Goal: Information Seeking & Learning: Learn about a topic

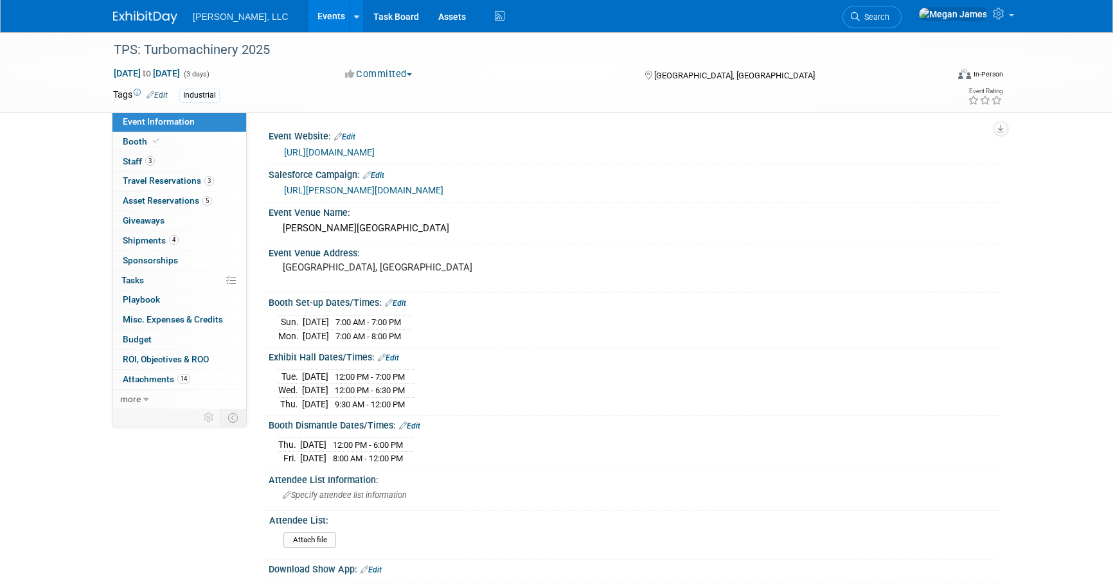
select select "Industrial"
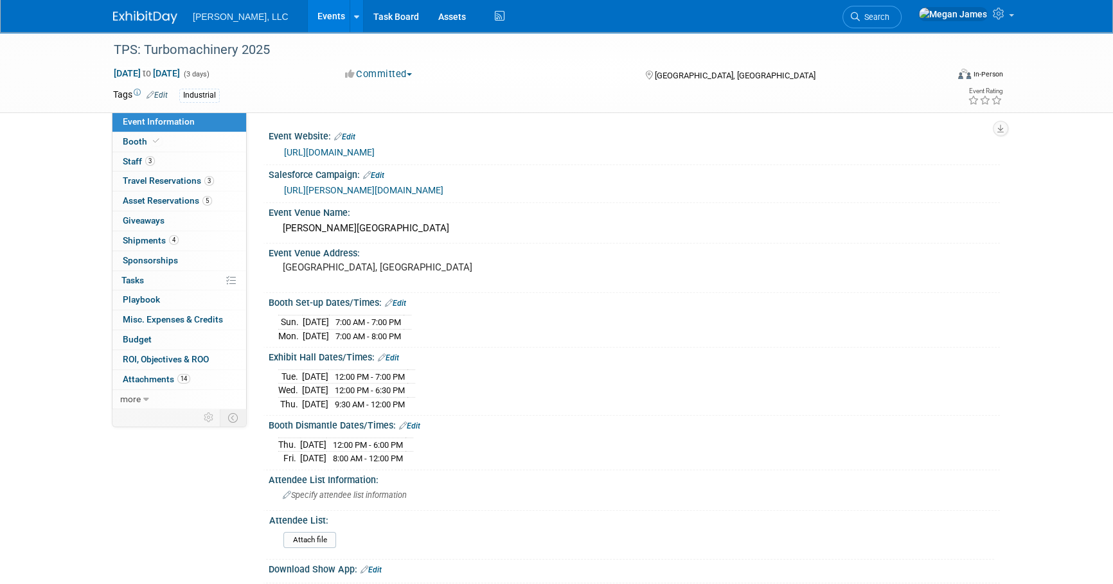
click at [308, 22] on link "Events" at bounding box center [331, 16] width 47 height 32
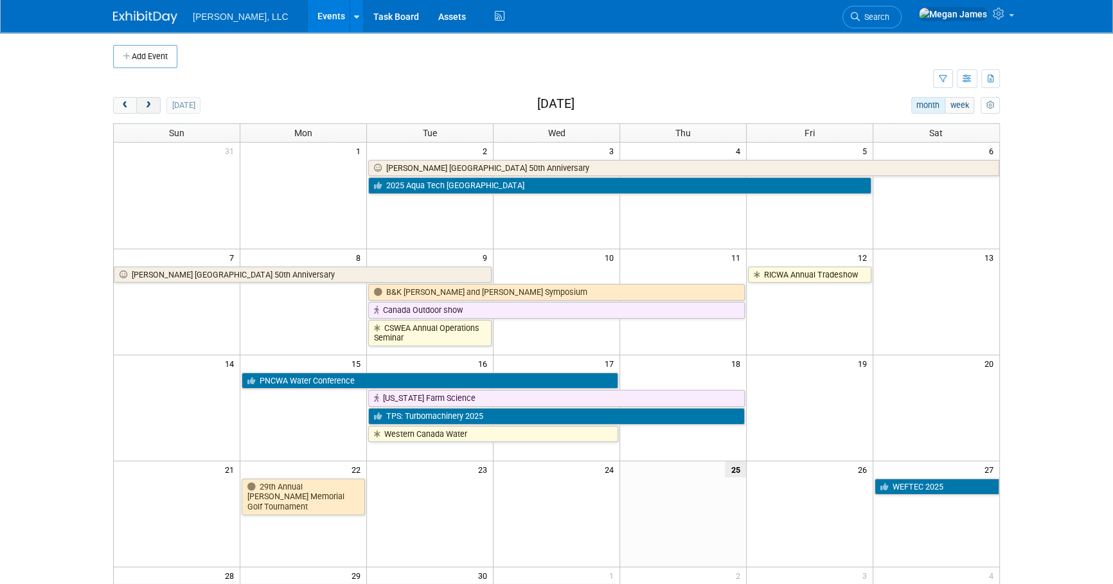
click at [153, 107] on button "next" at bounding box center [148, 105] width 24 height 17
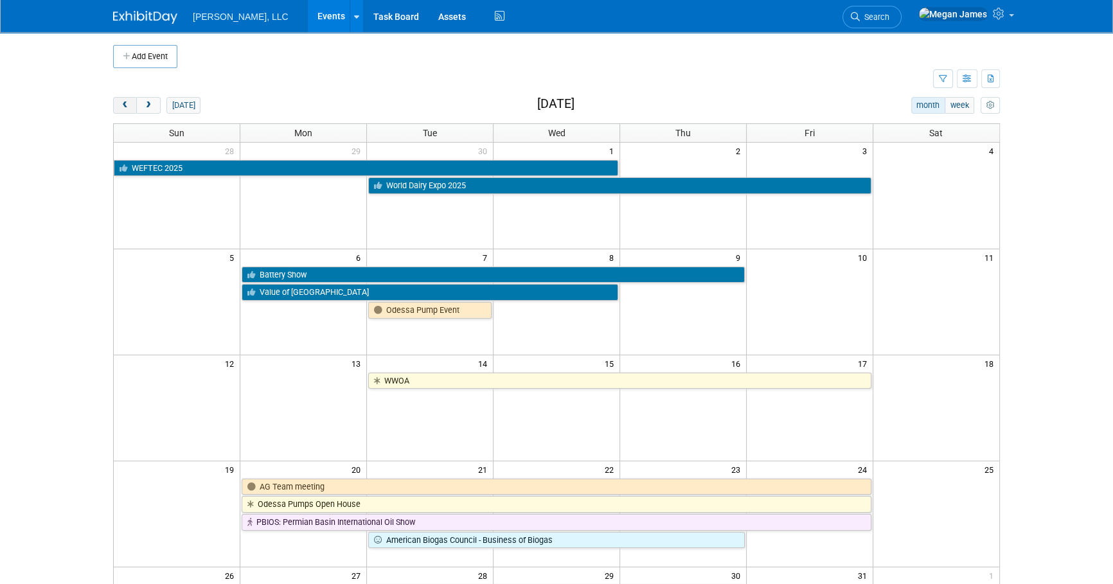
click at [123, 102] on span "prev" at bounding box center [125, 106] width 10 height 8
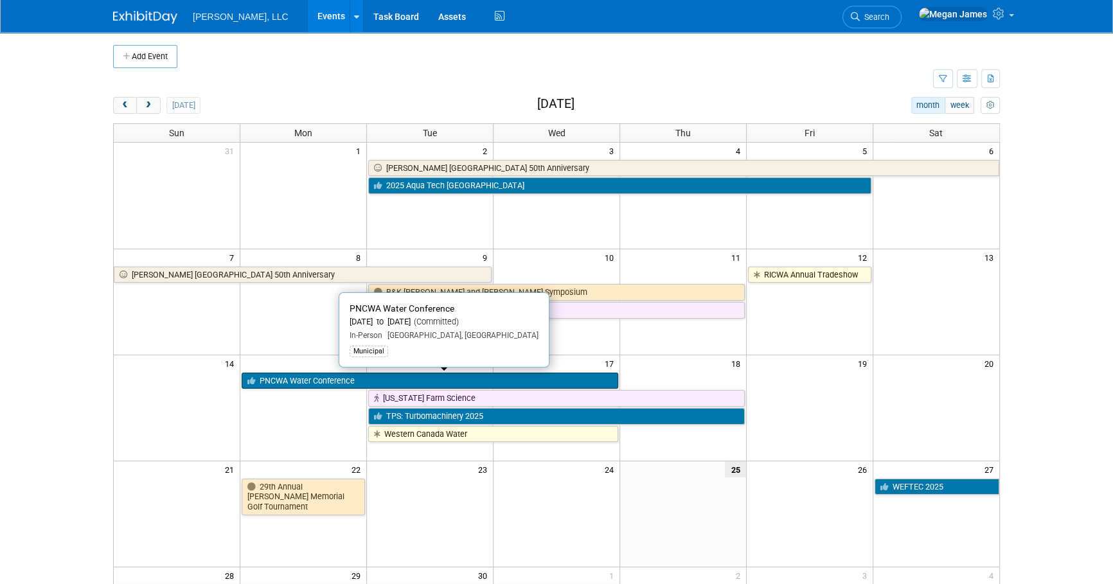
click at [320, 377] on link "PNCWA Water Conference" at bounding box center [430, 381] width 377 height 17
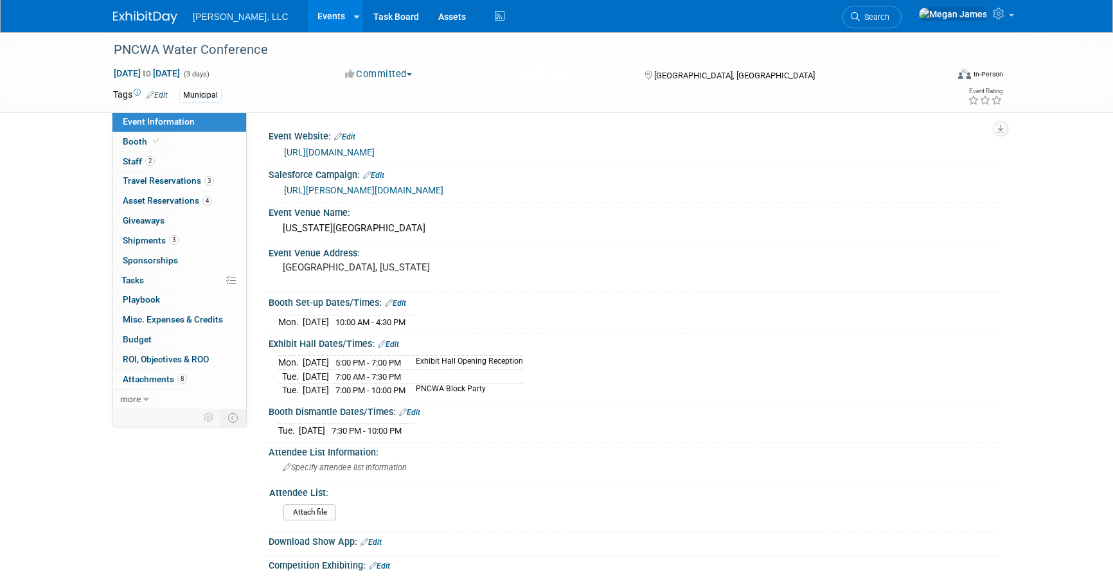
select select "Municipal"
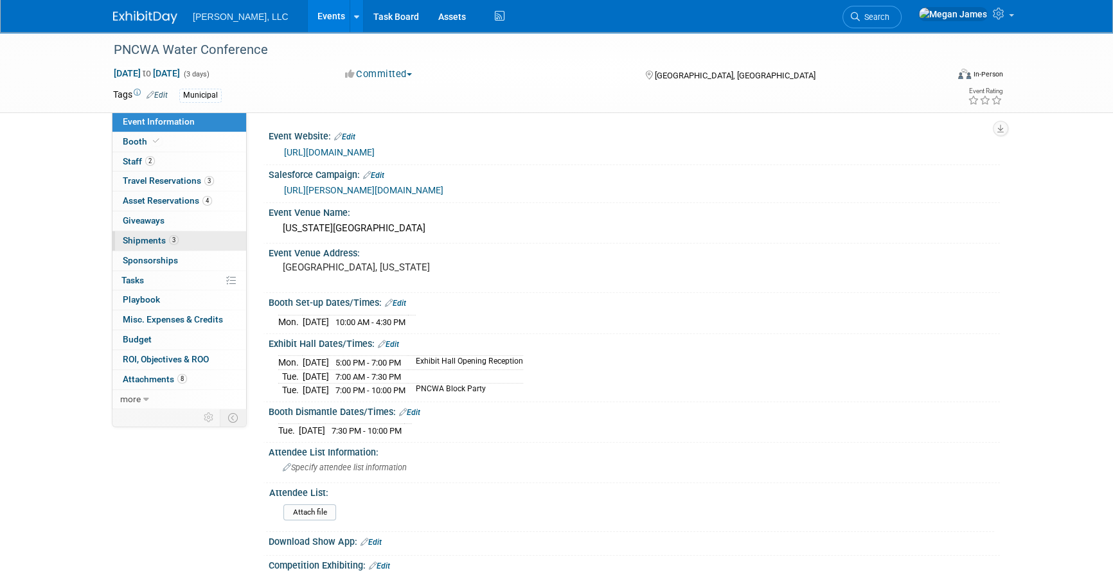
click at [193, 245] on link "3 Shipments 3" at bounding box center [179, 240] width 134 height 19
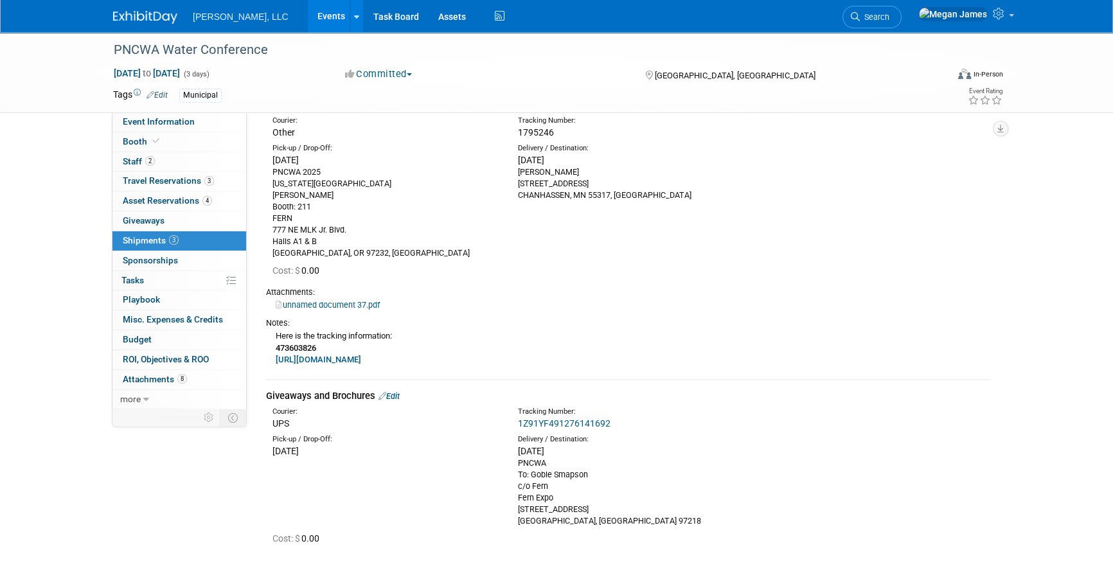
scroll to position [350, 0]
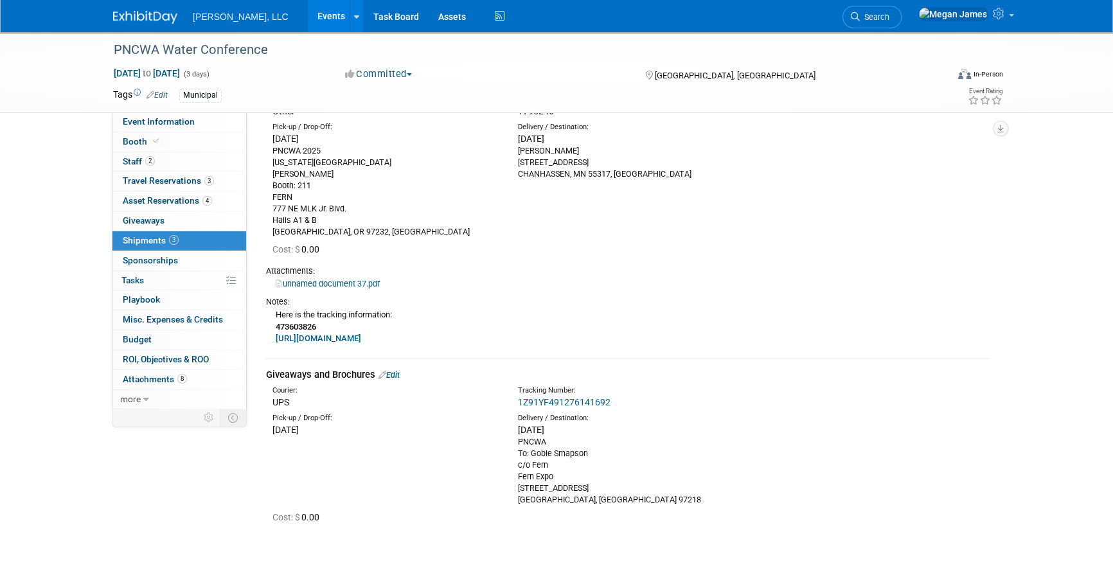
drag, startPoint x: 470, startPoint y: 344, endPoint x: 272, endPoint y: 345, distance: 198.0
click at [272, 345] on div "Notes: Here is the tracking information: 473603826 https://www.tforcefreight.co…" at bounding box center [628, 319] width 724 height 59
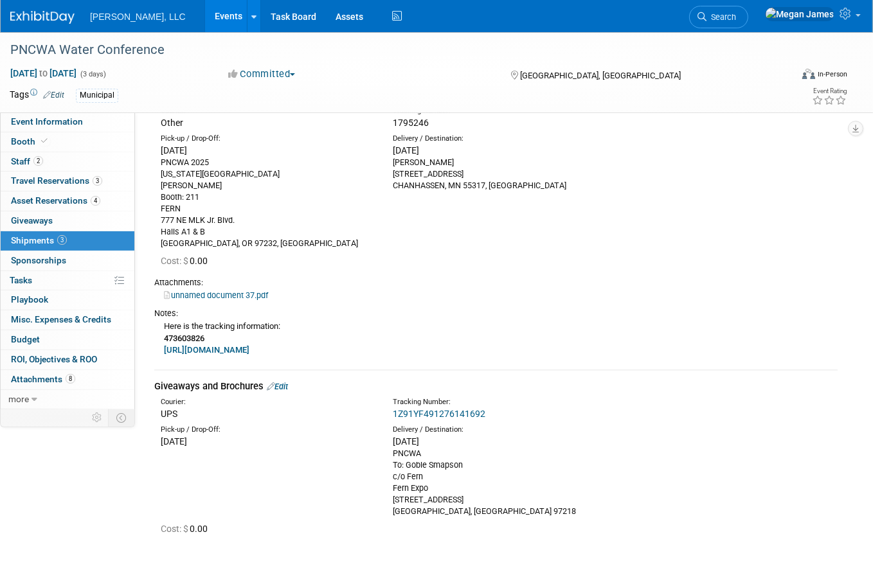
click at [315, 325] on div "Here is the tracking information: 473603826 https://www.tforcefreight.com/ltl/a…" at bounding box center [495, 337] width 683 height 37
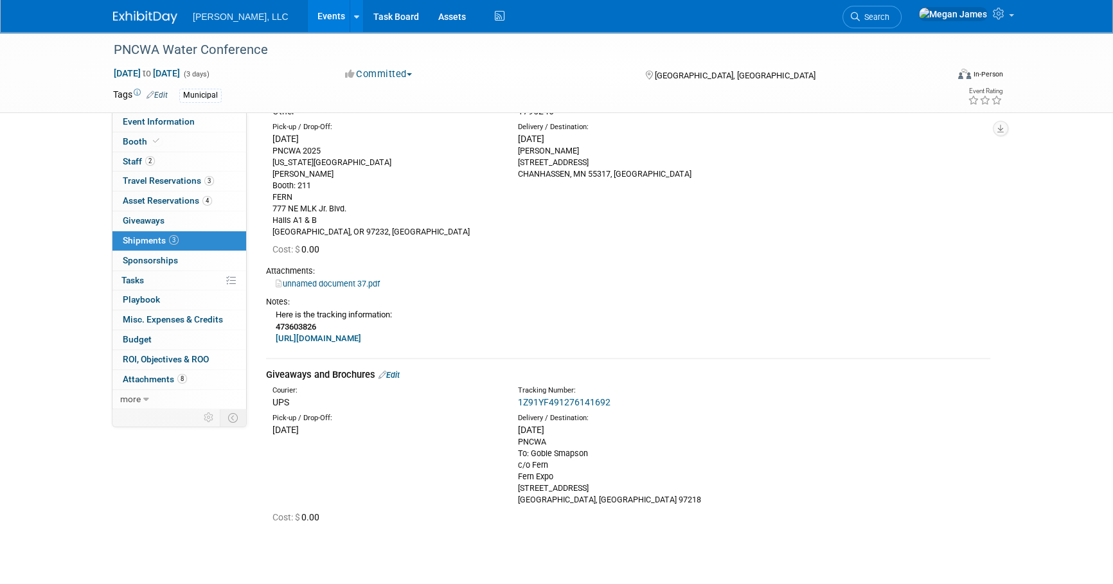
click at [299, 328] on b "473603826" at bounding box center [296, 327] width 40 height 10
copy b "473603826"
click at [361, 342] on link "https://www.tforcefreight.com/ltl/apps/Tracking" at bounding box center [318, 339] width 85 height 10
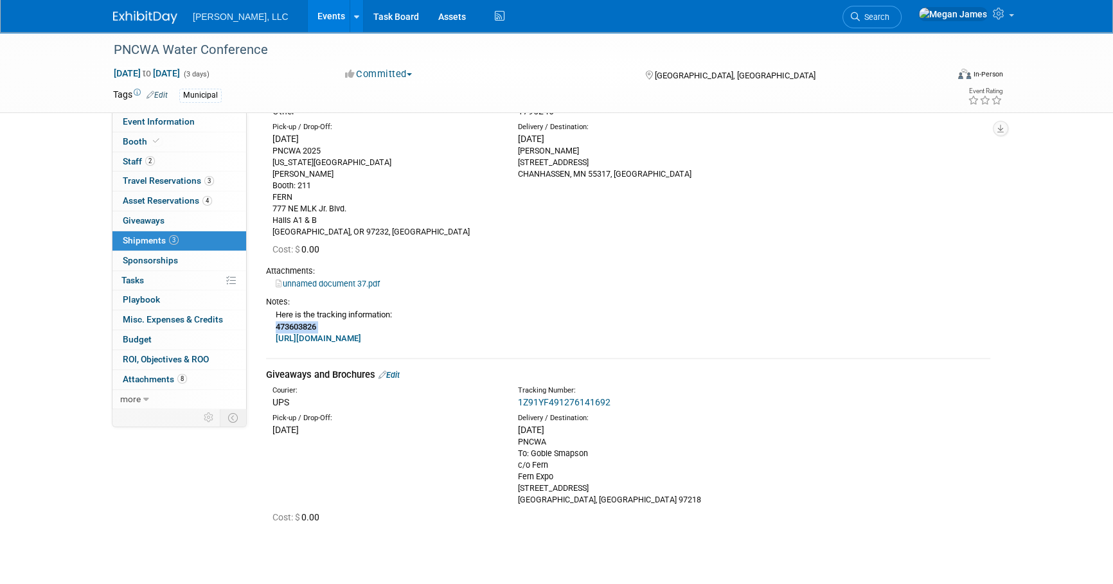
click at [406, 290] on div "Notes: Here is the tracking information: 473603826 https://www.tforcefreight.co…" at bounding box center [628, 319] width 724 height 59
drag, startPoint x: 323, startPoint y: 325, endPoint x: 274, endPoint y: 326, distance: 48.9
click at [274, 326] on div "Here is the tracking information: 473603826 https://www.tforcefreight.com/ltl/a…" at bounding box center [628, 326] width 724 height 37
copy b "473603826"
click at [351, 339] on link "https://www.tforcefreight.com/ltl/apps/Tracking" at bounding box center [318, 339] width 85 height 10
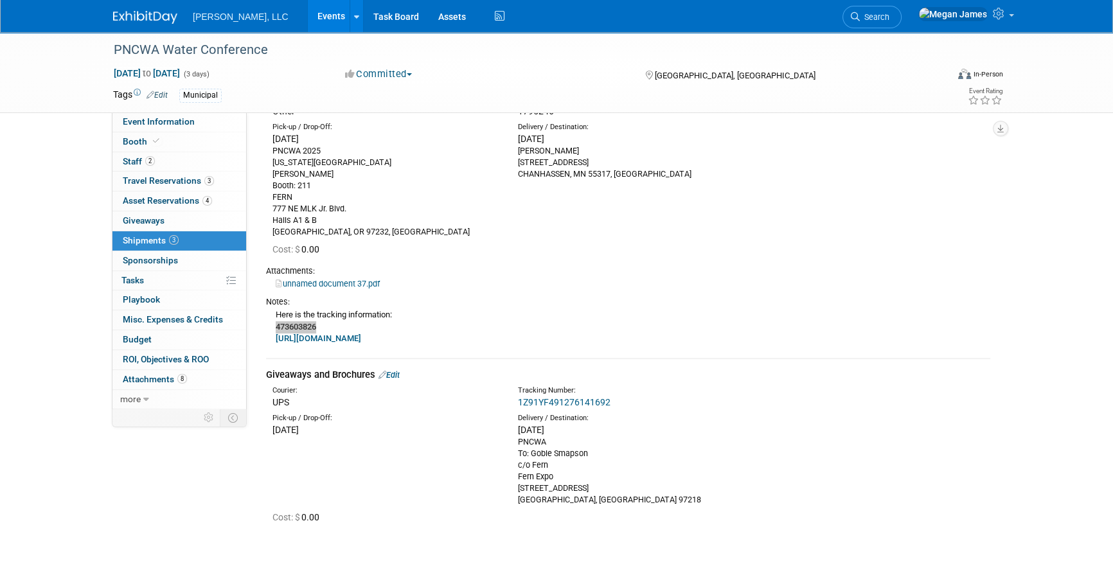
scroll to position [58, 0]
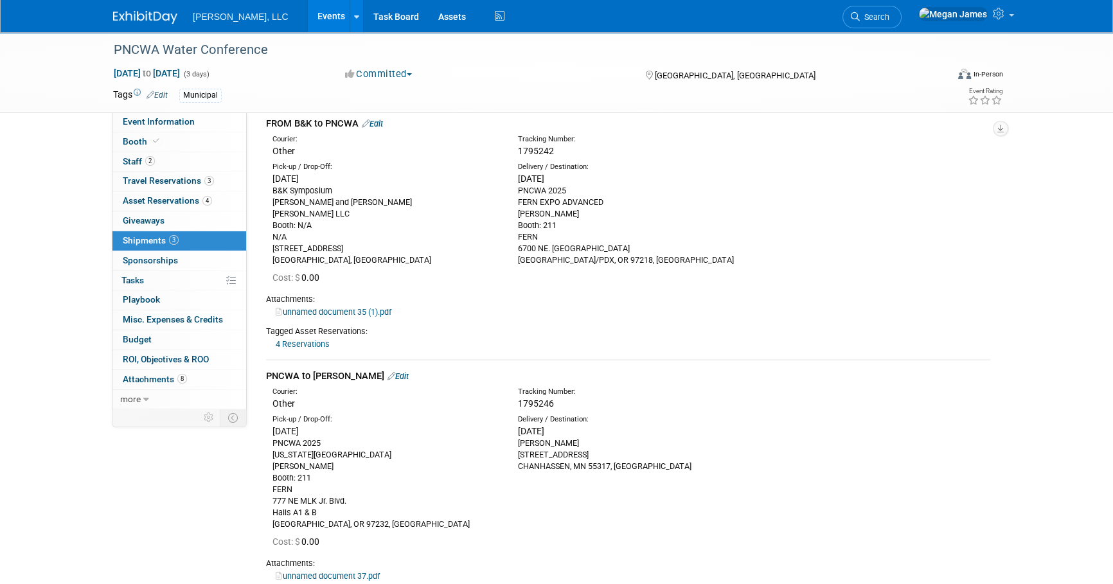
click at [308, 18] on link "Events" at bounding box center [331, 16] width 47 height 32
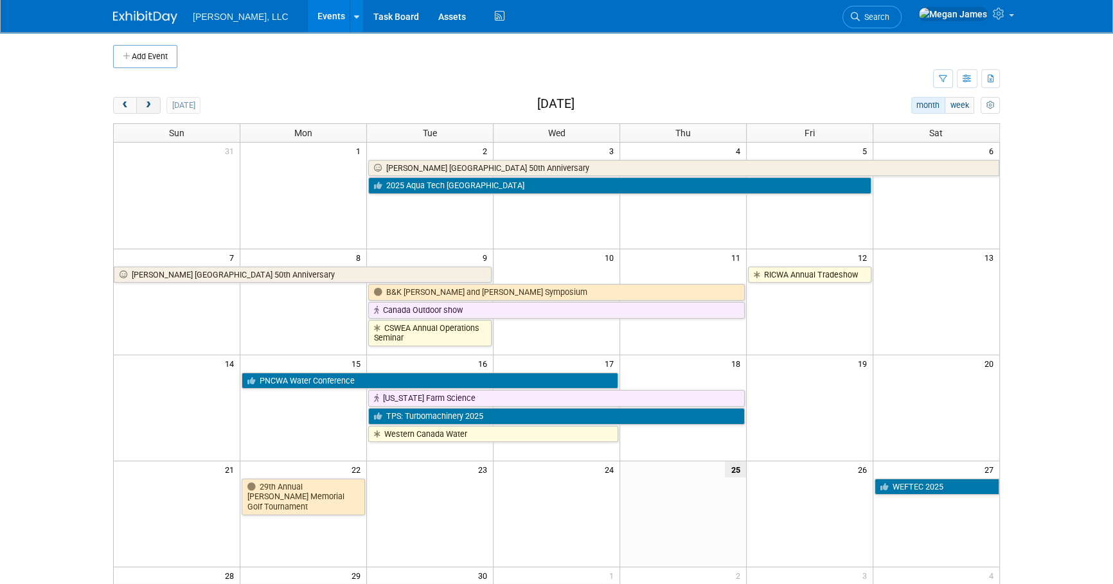
click at [143, 104] on button "next" at bounding box center [148, 105] width 24 height 17
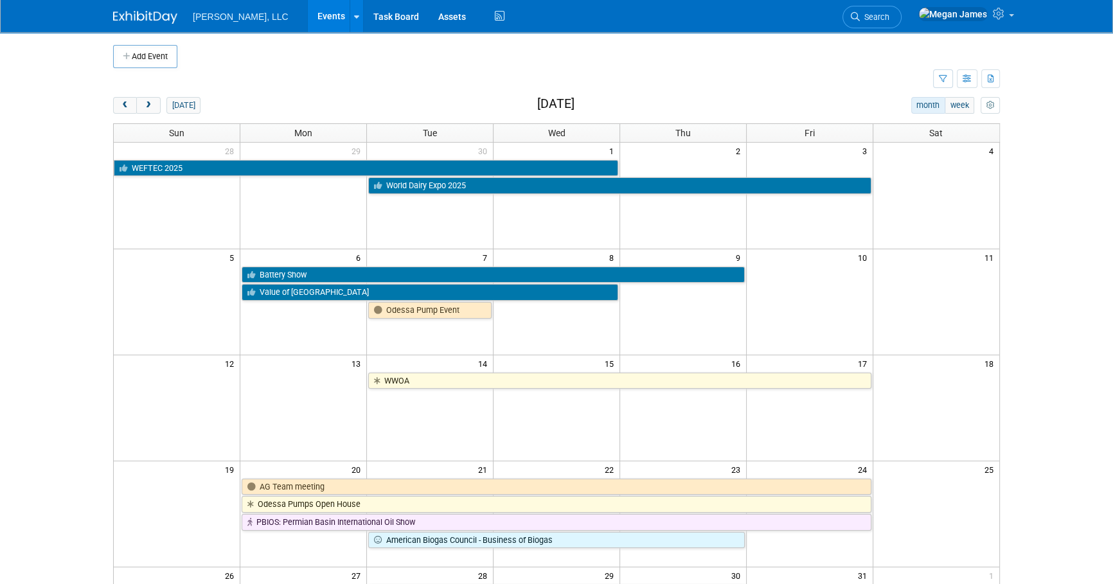
click at [105, 257] on div "Add Event New Event Duplicate Event Warning There is another event in your work…" at bounding box center [556, 419] width 906 height 774
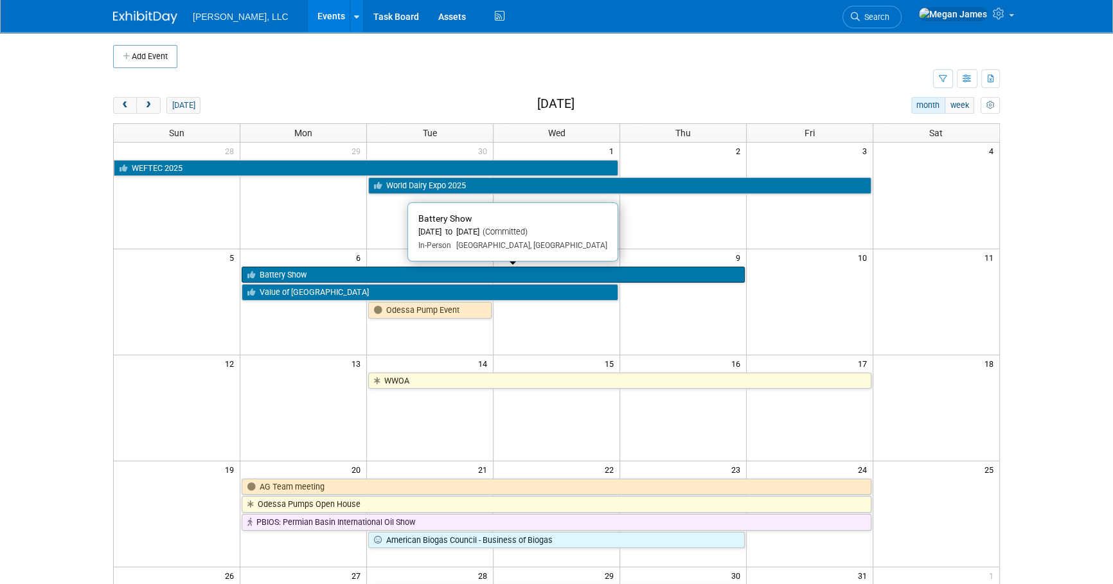
click at [278, 272] on link "Battery Show" at bounding box center [493, 275] width 503 height 17
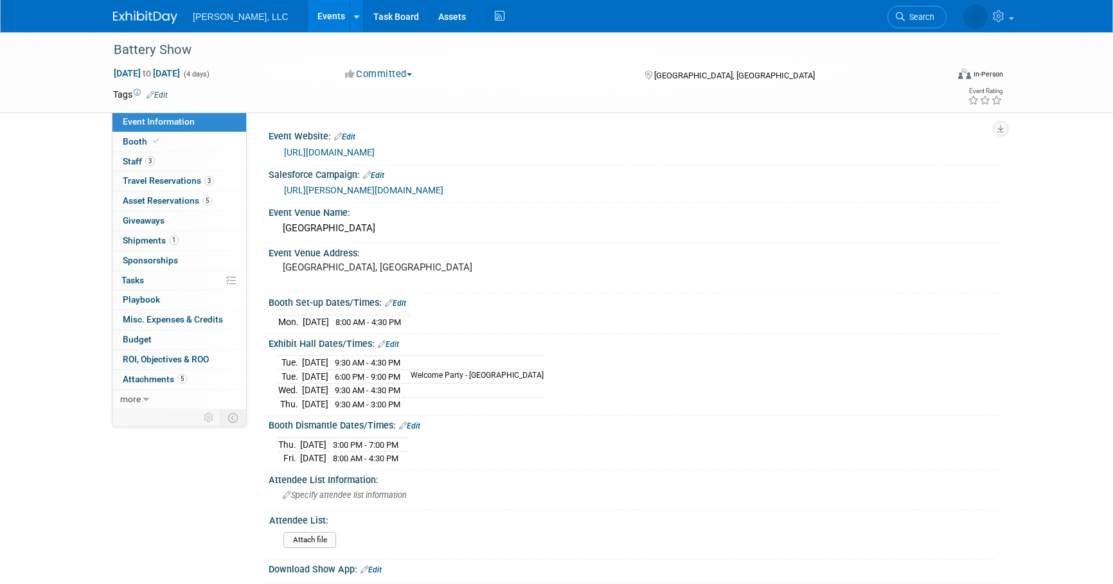
select select "Industrial"
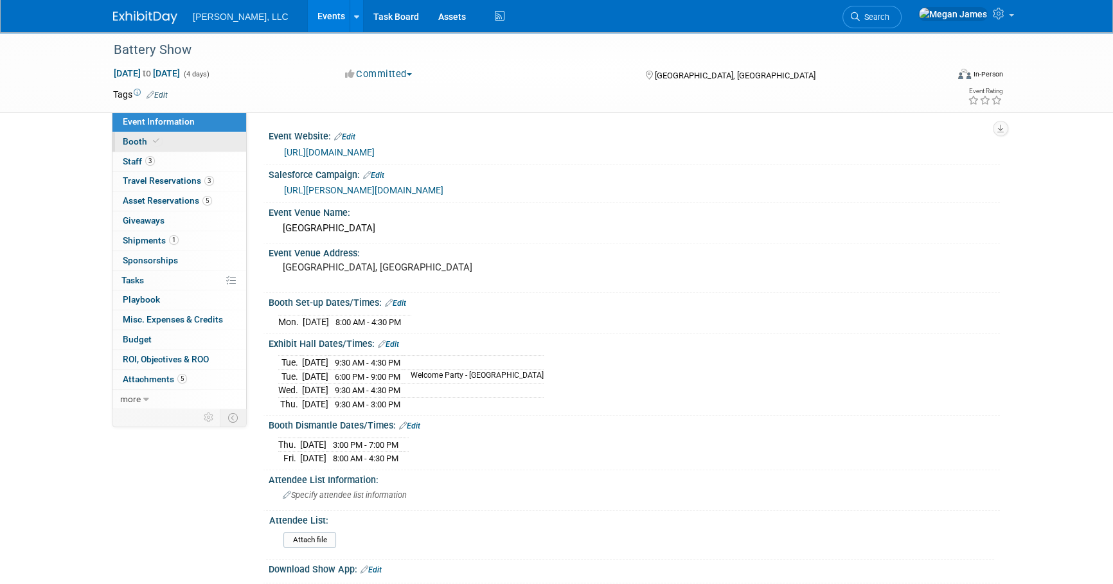
click at [179, 145] on link "Booth" at bounding box center [179, 141] width 134 height 19
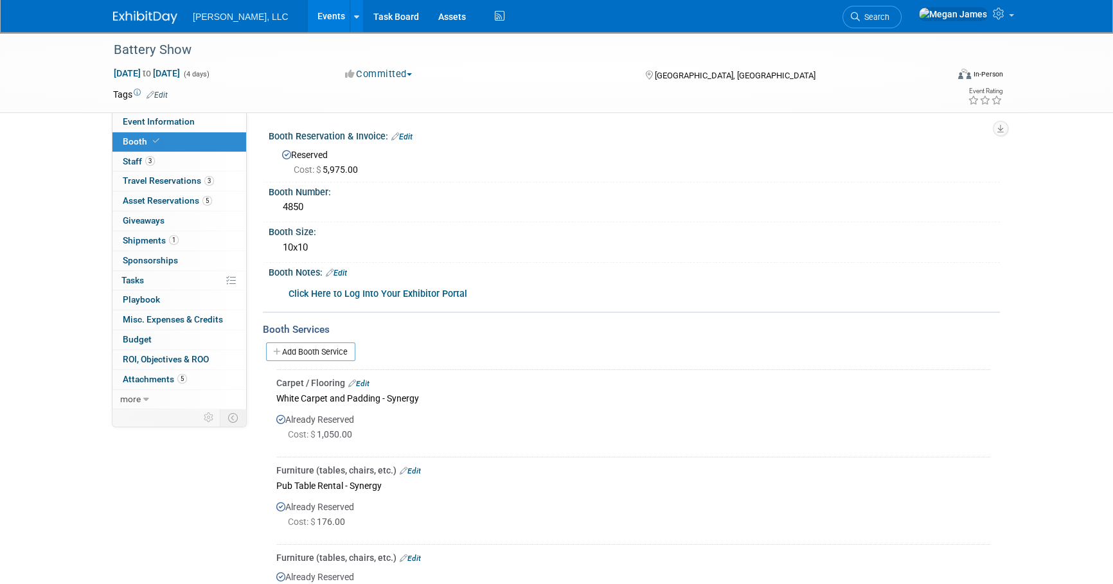
drag, startPoint x: 342, startPoint y: 271, endPoint x: 390, endPoint y: 276, distance: 48.4
click at [342, 271] on link "Edit" at bounding box center [336, 273] width 21 height 9
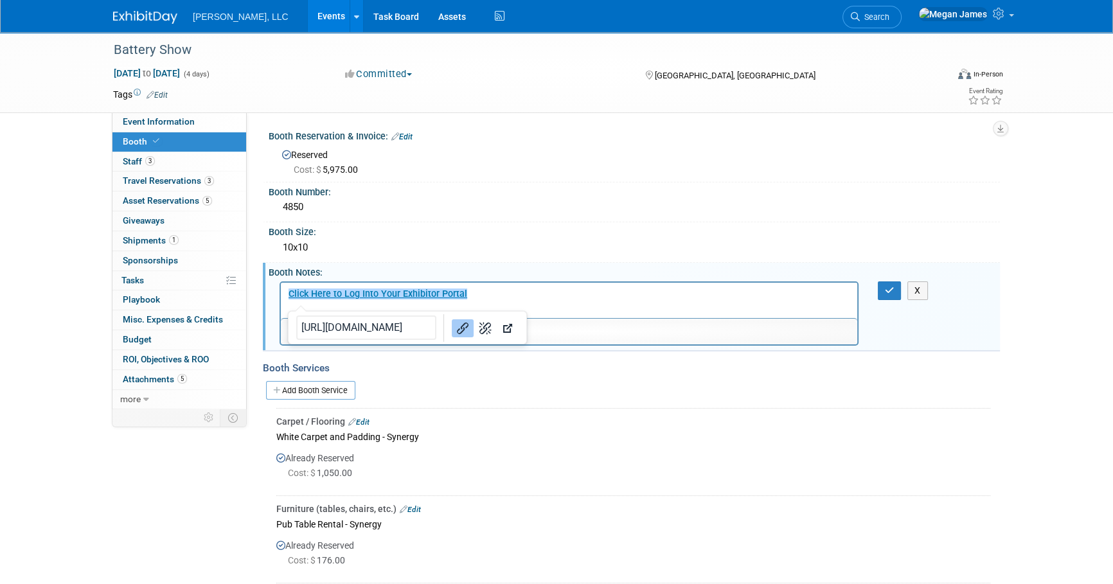
click at [508, 299] on p "﻿Click Here to Log Into Your Exhibitor Portal" at bounding box center [570, 293] width 562 height 13
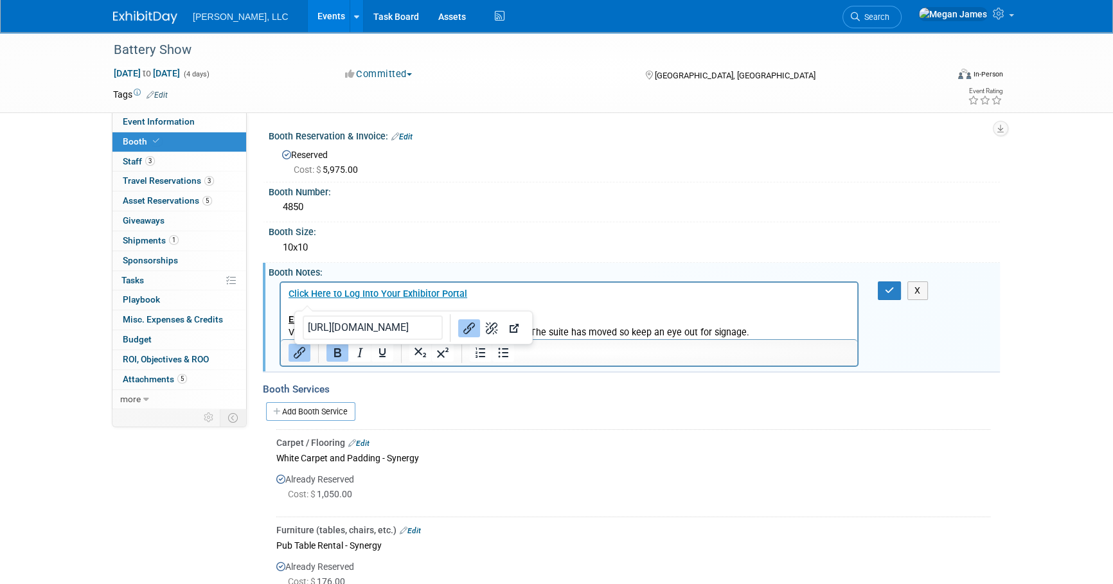
click at [725, 322] on p "Exhibitor Suite Visit the Exhibitor Suite (booth 6052) in the back of Hall A. T…" at bounding box center [570, 326] width 562 height 26
click at [777, 333] on p "Exhibitor Suite Visit the Exhibitor Suite (booth 6052) in the back of Hall A. T…" at bounding box center [570, 326] width 562 height 26
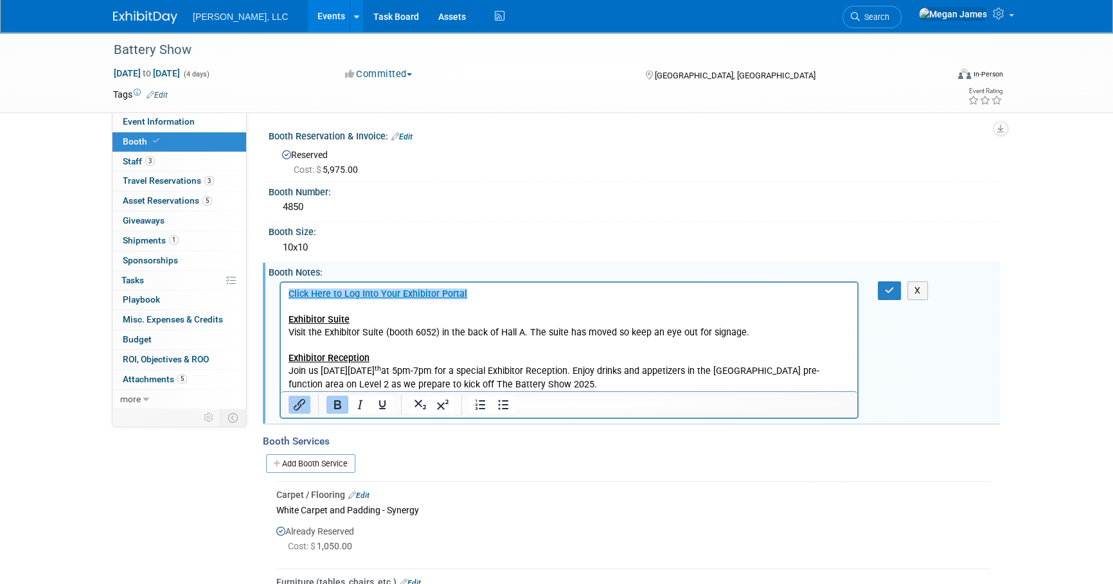
click at [650, 386] on p "Exhibitor Reception Join us on Monday, October 6 th at 5pm-7pm for a special Ex…" at bounding box center [570, 371] width 562 height 39
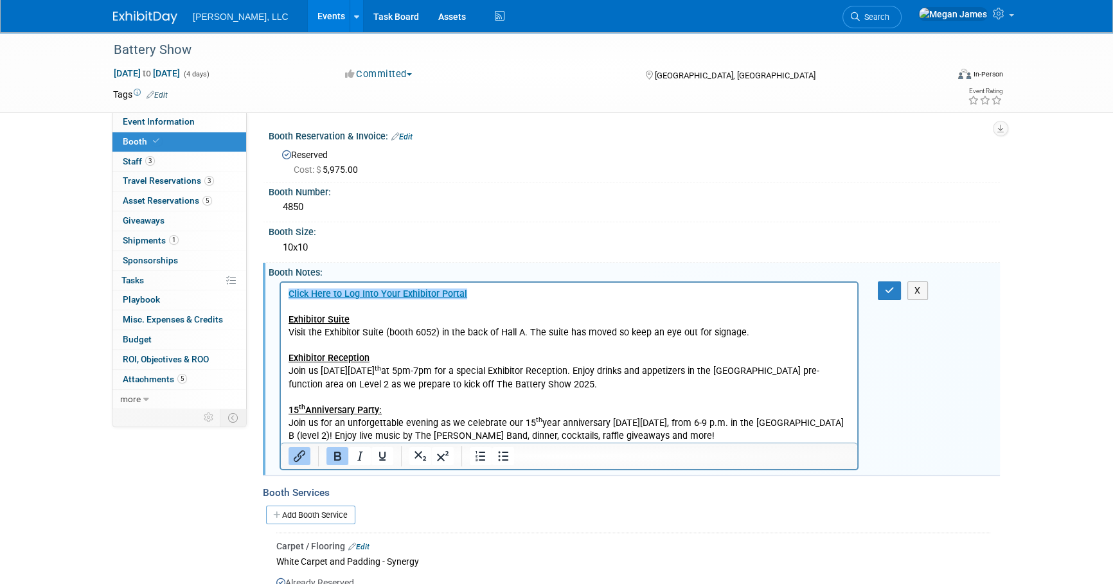
click at [803, 435] on p "15 th Anniversary Party: Join us for an unforgettable evening as we celebrate o…" at bounding box center [570, 423] width 562 height 39
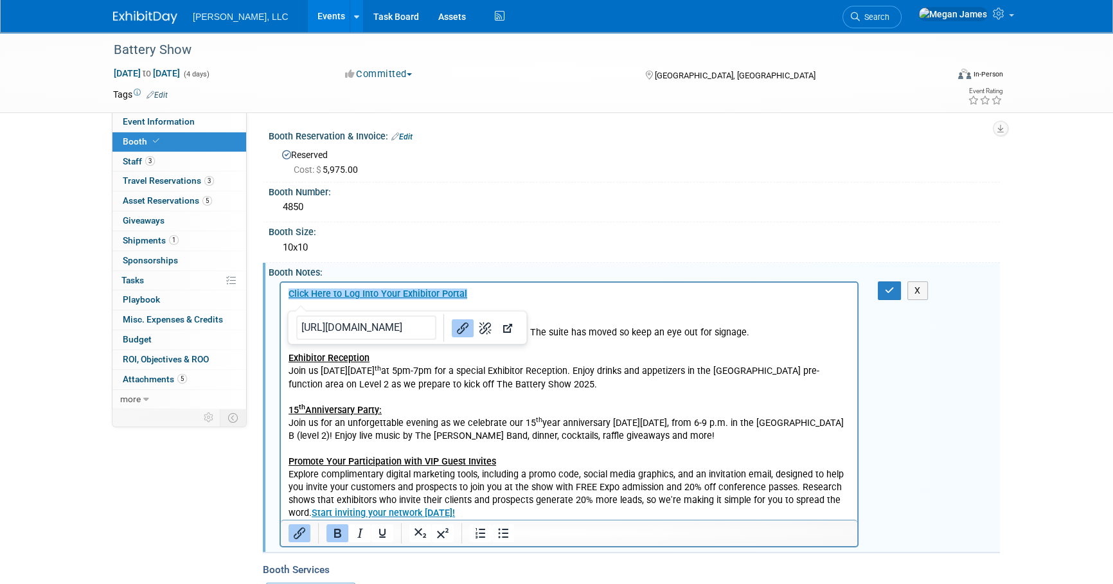
click at [764, 508] on p "Promote Your Participation with VIP Guest Invites Explore complimentary digital…" at bounding box center [570, 487] width 562 height 64
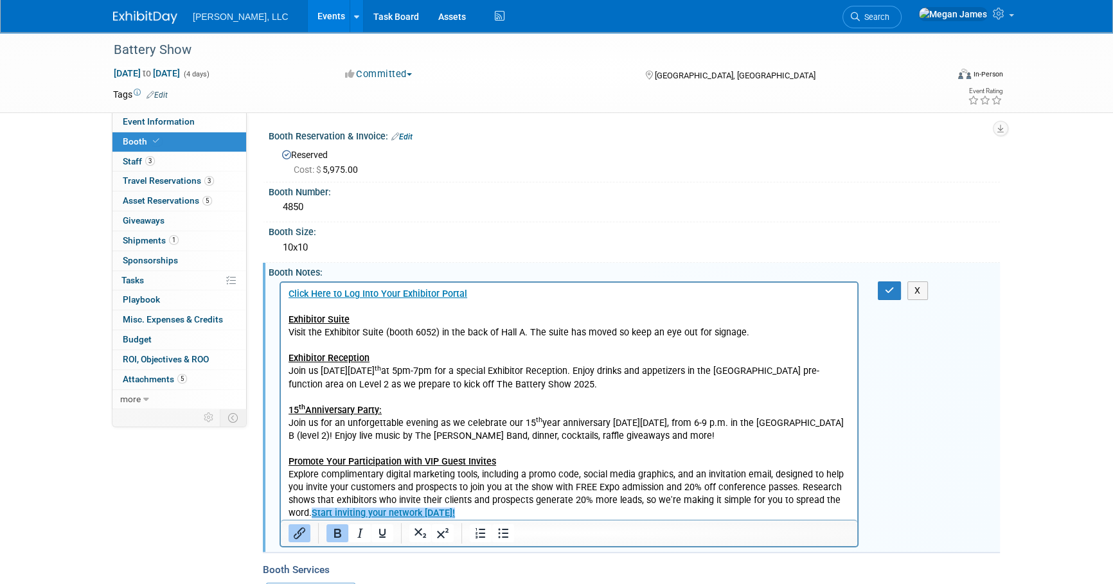
click at [355, 301] on p "Rich Text Area. Press ALT-0 for help." at bounding box center [570, 306] width 562 height 13
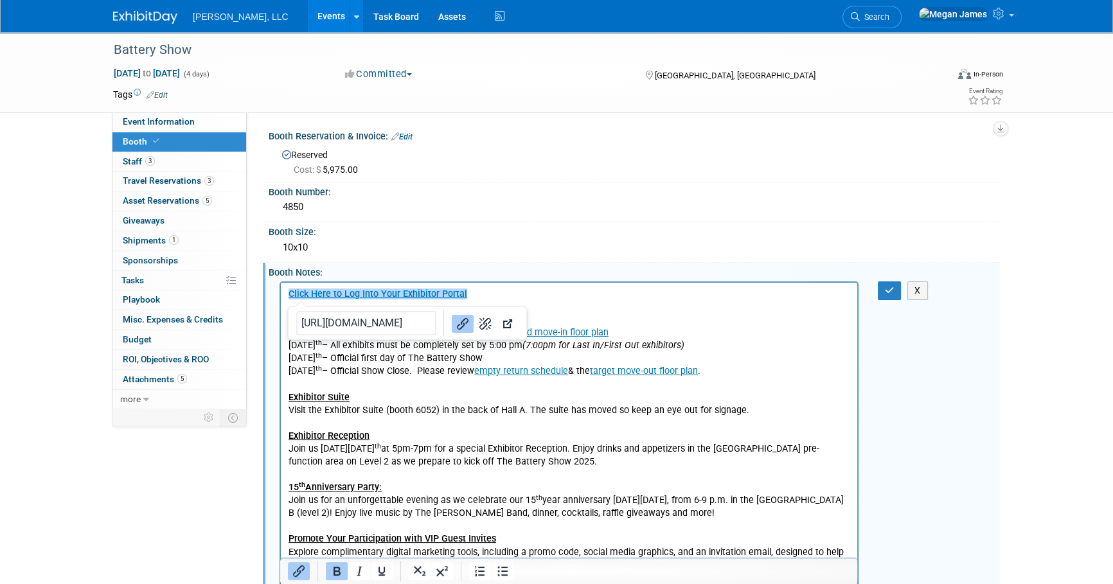
click at [510, 294] on p "﻿Click Here to Log Into Your Exhibitor Portal" at bounding box center [570, 293] width 562 height 13
click at [315, 386] on p "Rich Text Area. Press ALT-0 for help." at bounding box center [570, 384] width 562 height 13
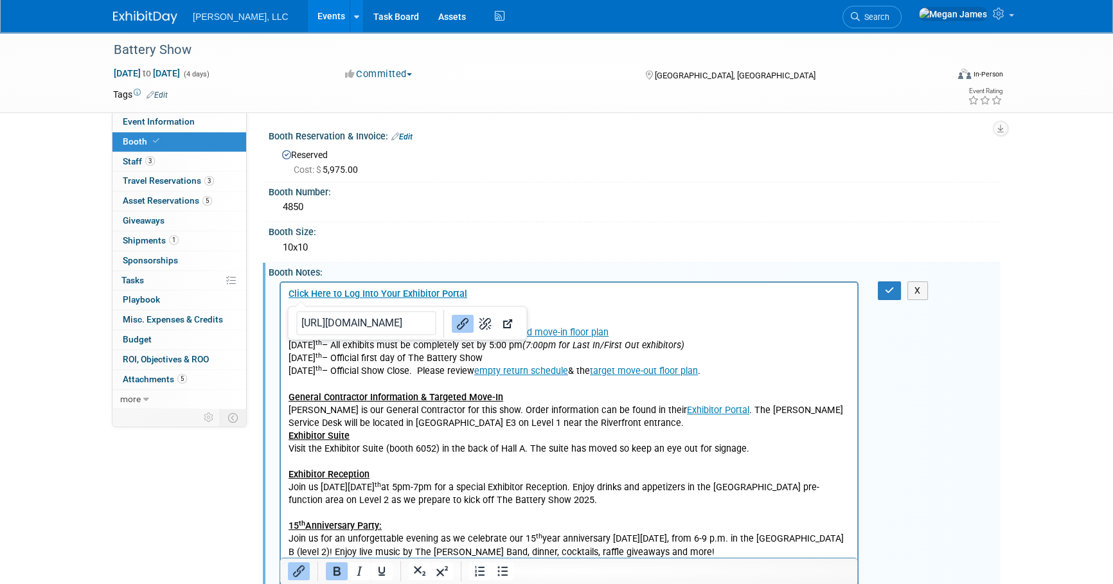
click at [593, 425] on p "General Contractor Information & Targeted Move-In Freeman is our General Contra…" at bounding box center [570, 410] width 562 height 39
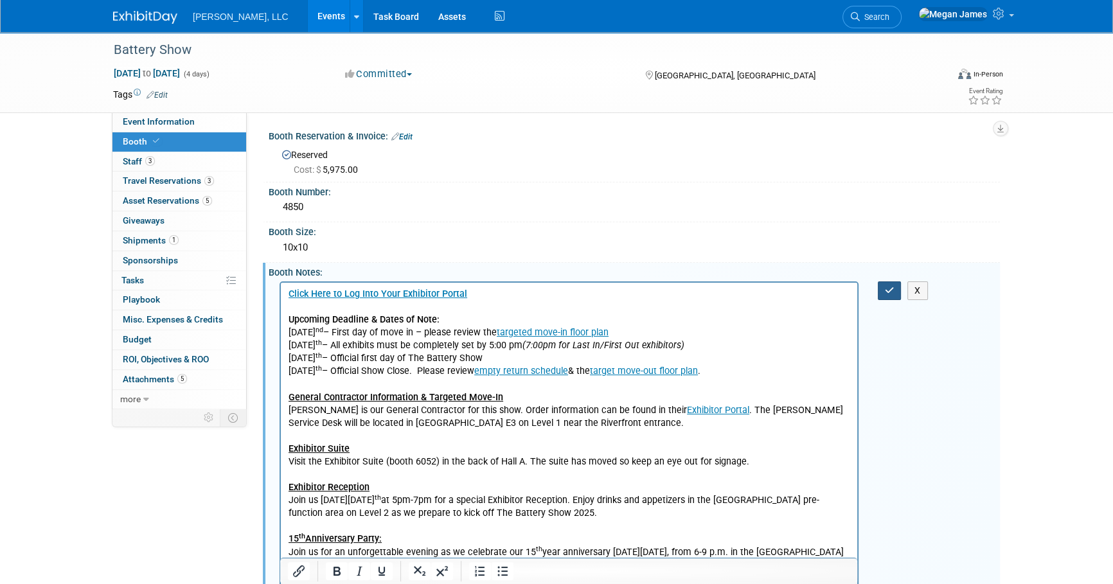
click at [889, 282] on button "button" at bounding box center [890, 290] width 24 height 19
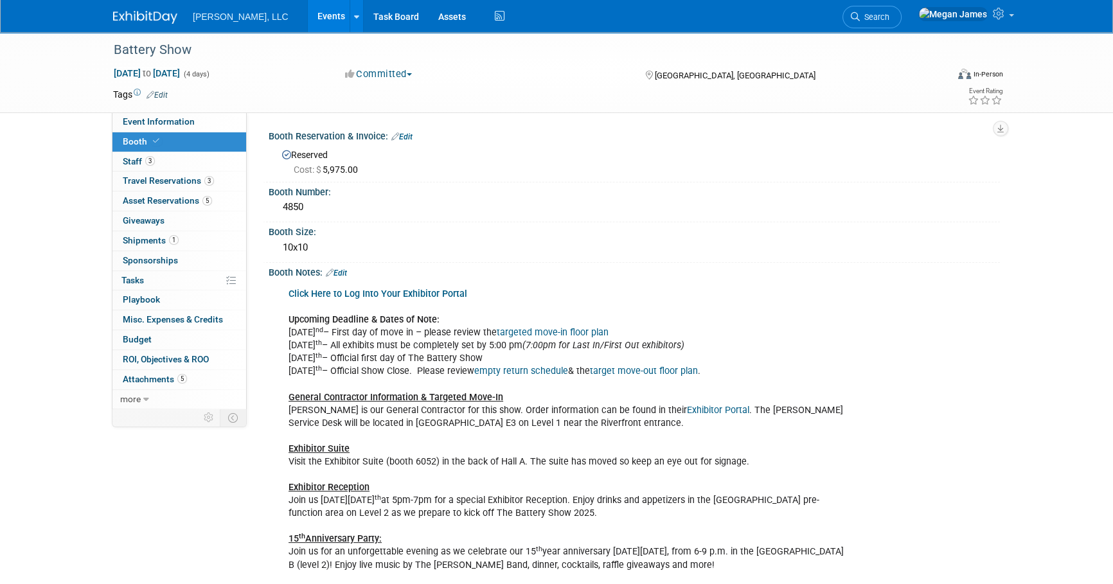
click at [308, 29] on link "Events" at bounding box center [331, 16] width 47 height 32
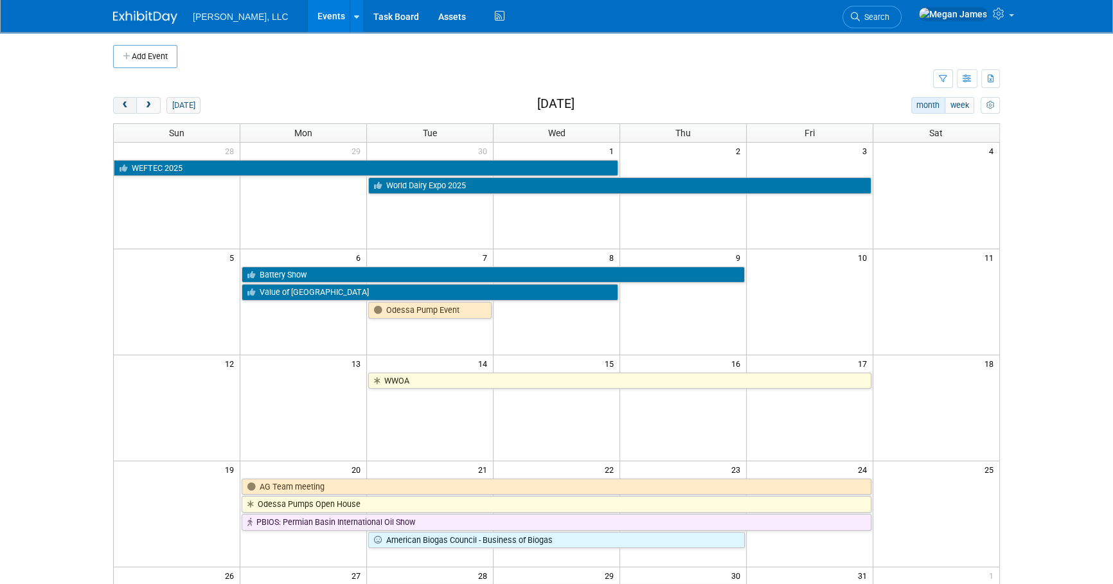
click at [122, 104] on span "prev" at bounding box center [125, 106] width 10 height 8
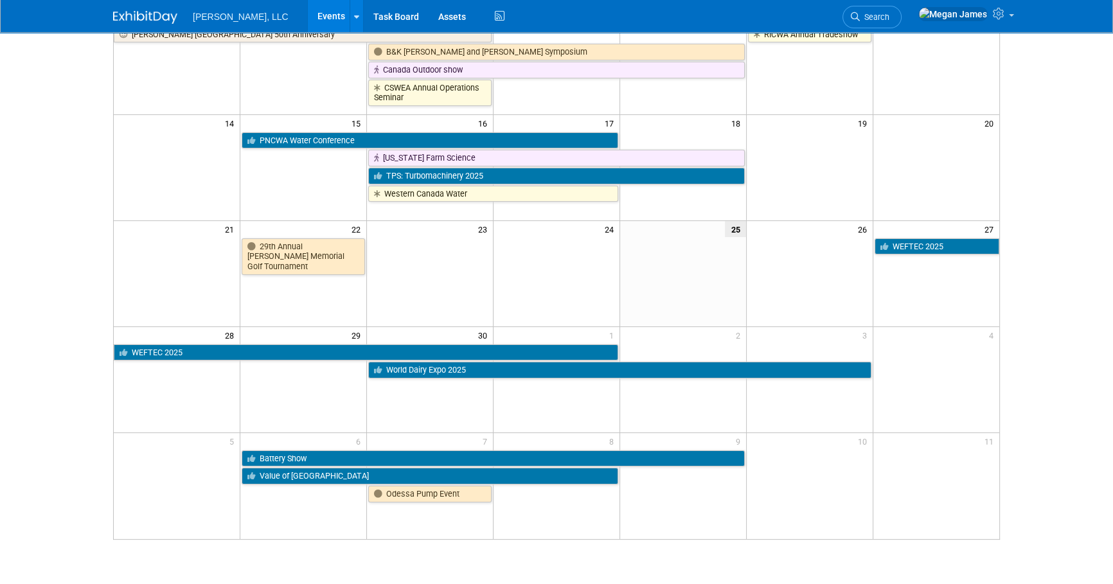
scroll to position [292, 0]
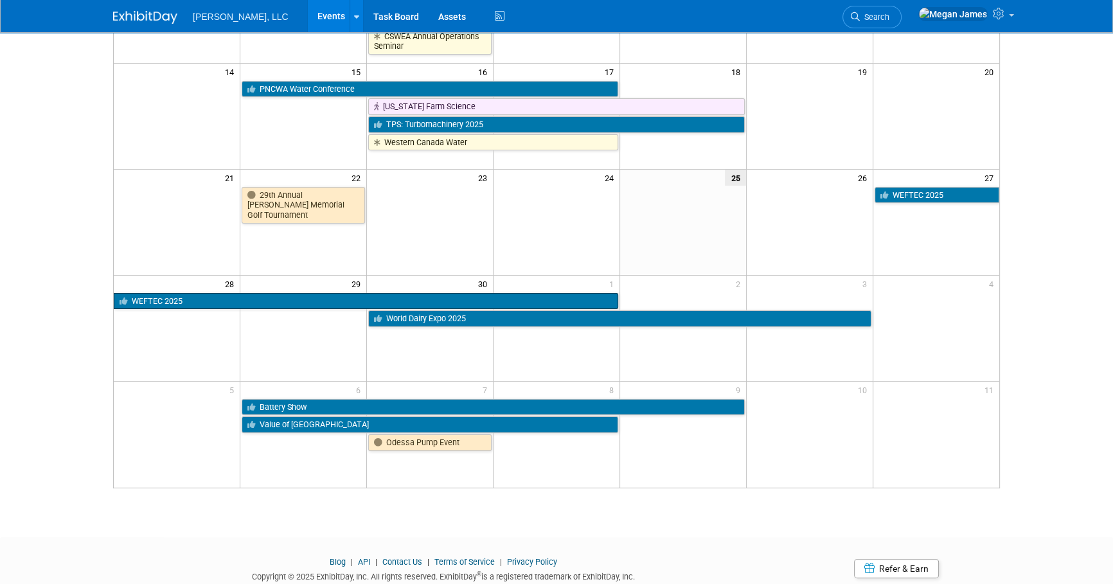
click at [155, 301] on link "WEFTEC 2025" at bounding box center [366, 301] width 505 height 17
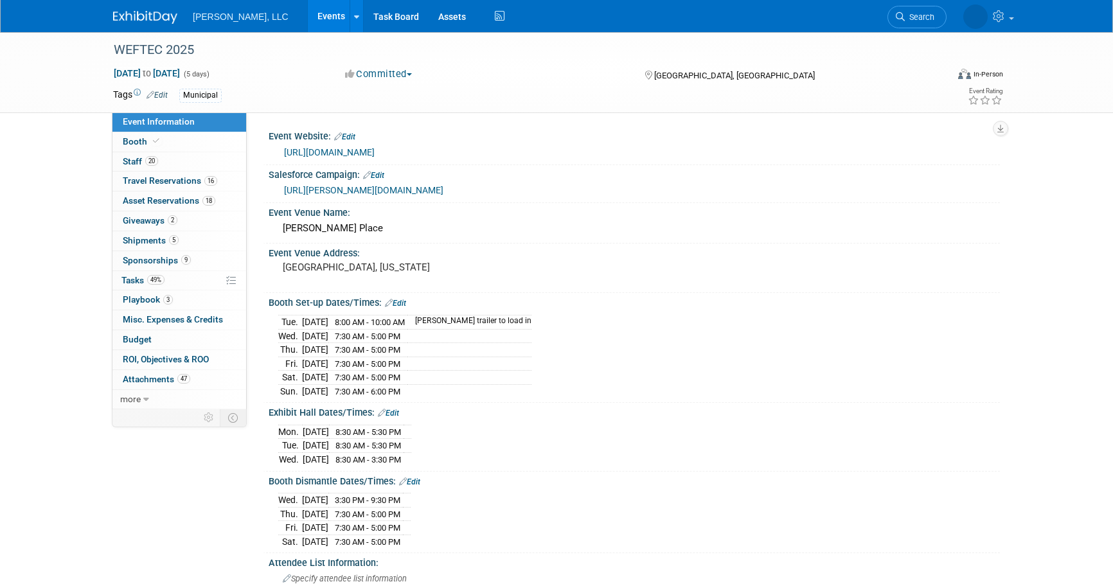
select select "Municipal"
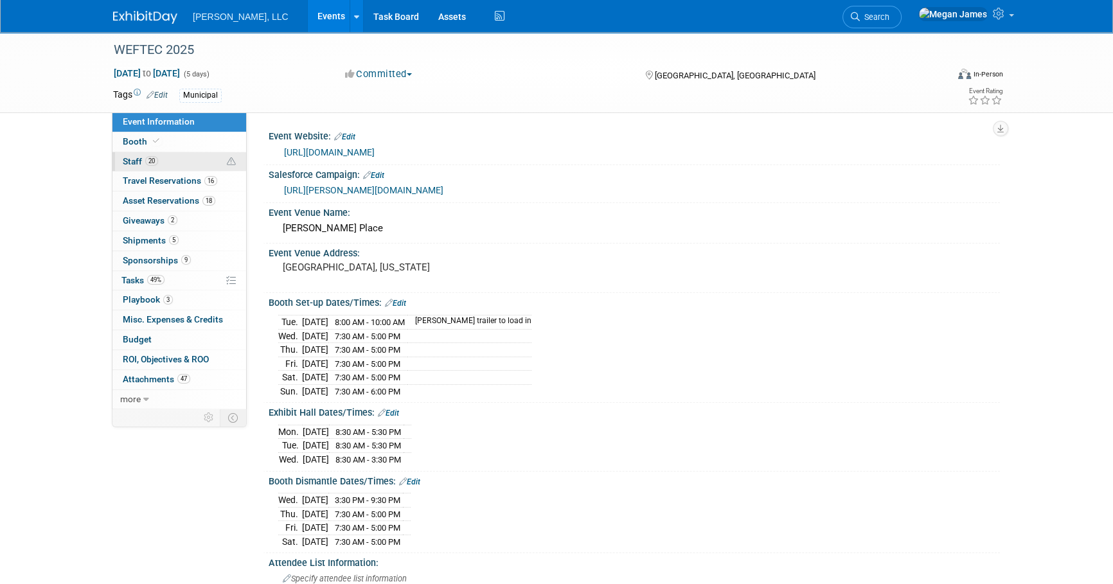
click at [137, 162] on span "Staff 20" at bounding box center [140, 161] width 35 height 10
